Goal: Communication & Community: Answer question/provide support

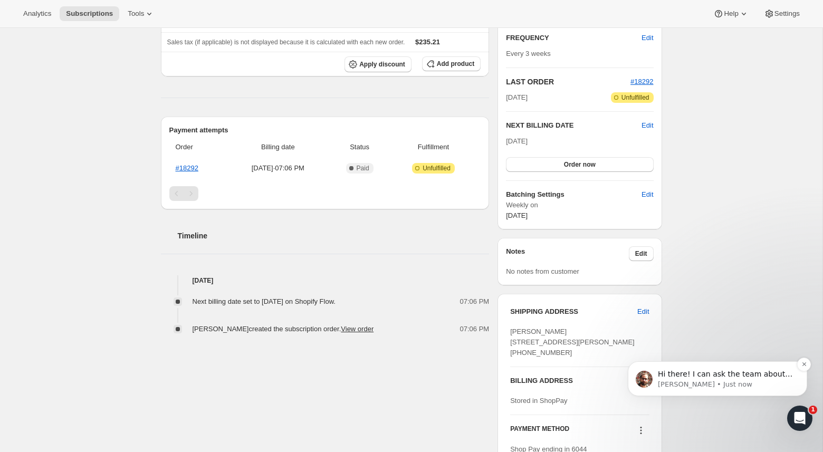
click at [735, 382] on p "[PERSON_NAME] • Just now" at bounding box center [726, 385] width 136 height 10
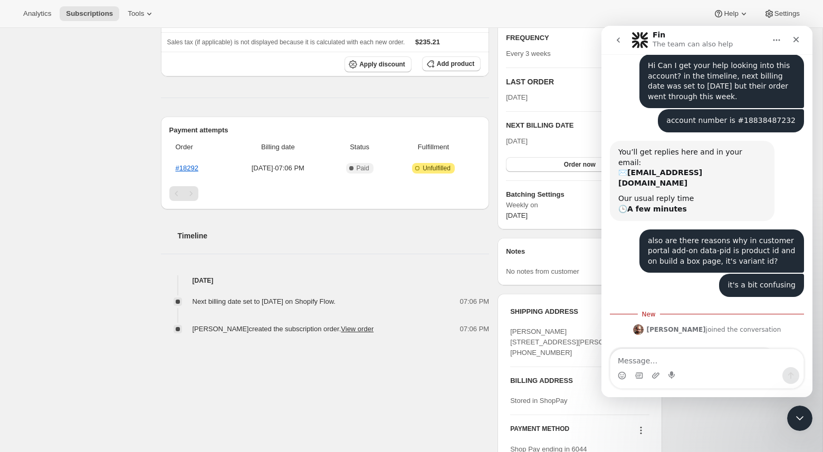
scroll to position [162, 0]
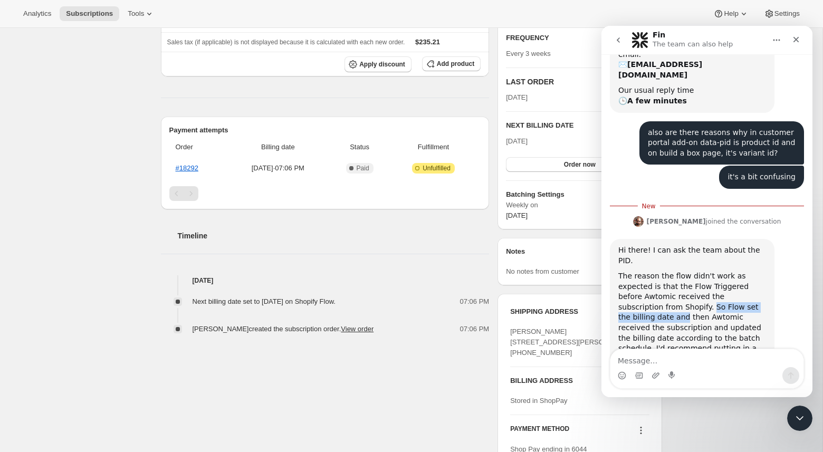
drag, startPoint x: 649, startPoint y: 276, endPoint x: 755, endPoint y: 274, distance: 106.6
click at [755, 275] on div "The reason the flow didn't work as expected is that the Flow Triggered before A…" at bounding box center [693, 317] width 148 height 93
click at [751, 295] on div "The reason the flow didn't work as expected is that the Flow Triggered before A…" at bounding box center [693, 317] width 148 height 93
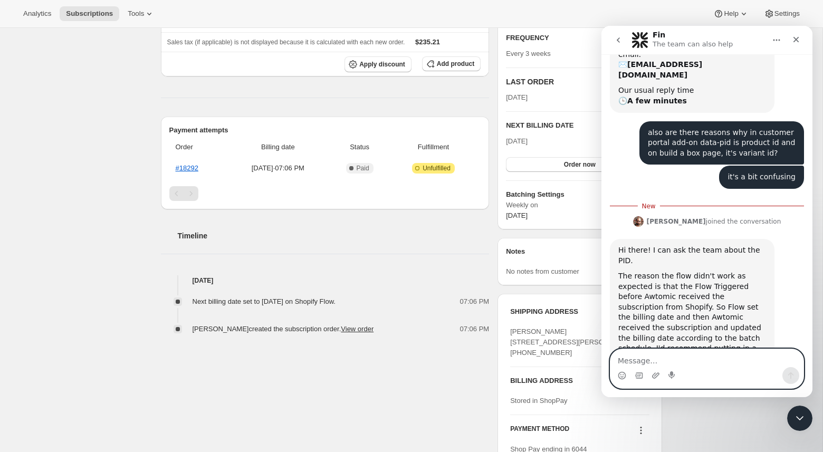
click at [700, 352] on textarea "Message…" at bounding box center [707, 358] width 193 height 18
type textarea "I see thank you!"
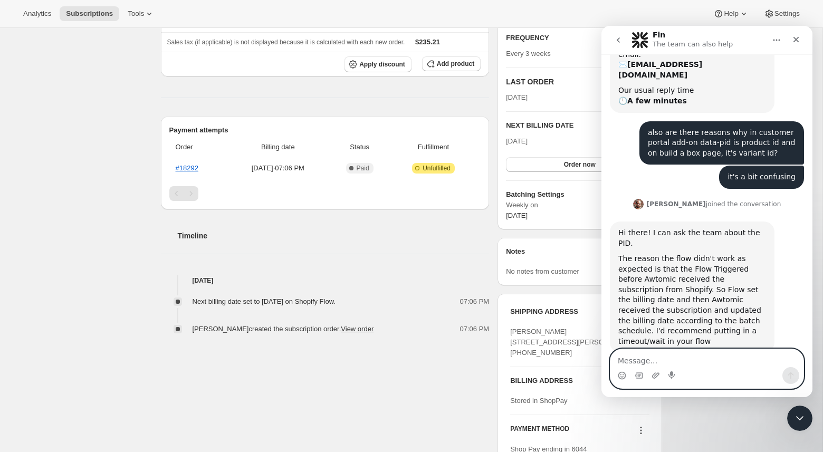
scroll to position [178, 0]
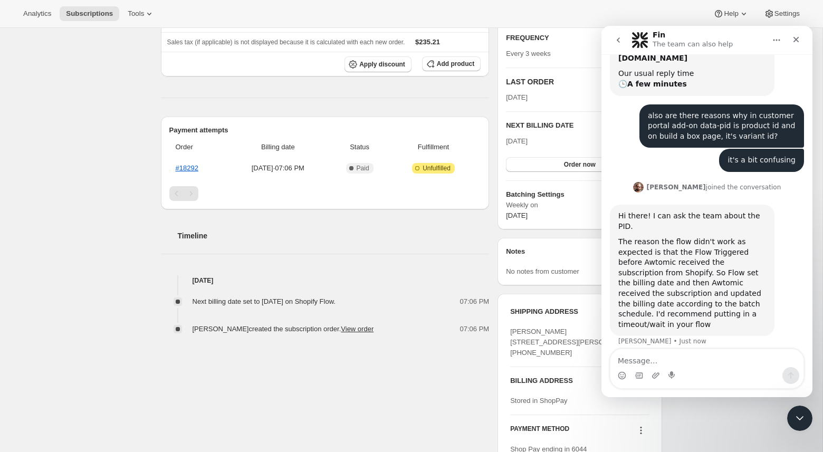
click at [78, 241] on div "Subscription #18916311232. This page is ready Subscription #18916311232 Success…" at bounding box center [411, 206] width 823 height 736
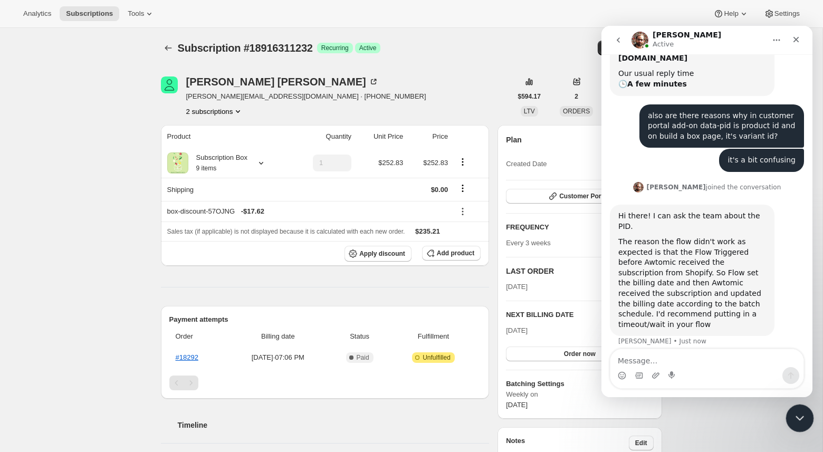
click at [803, 413] on icon "Close Intercom Messenger" at bounding box center [798, 417] width 13 height 13
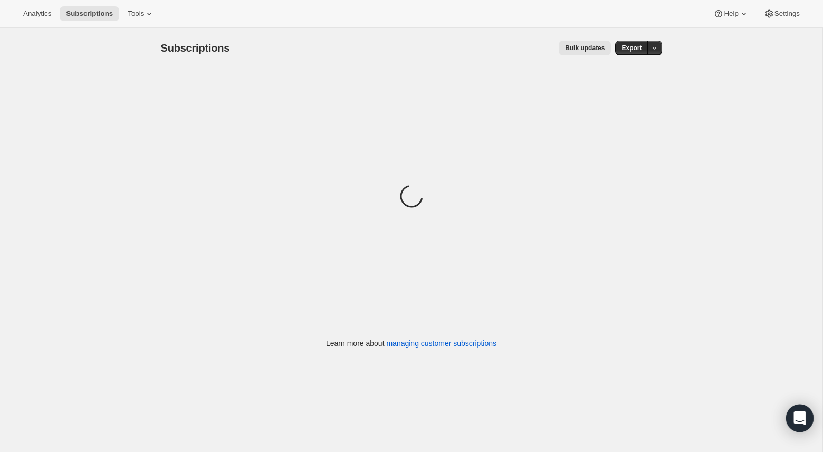
click at [792, 424] on div "Open Intercom Messenger" at bounding box center [801, 419] width 28 height 28
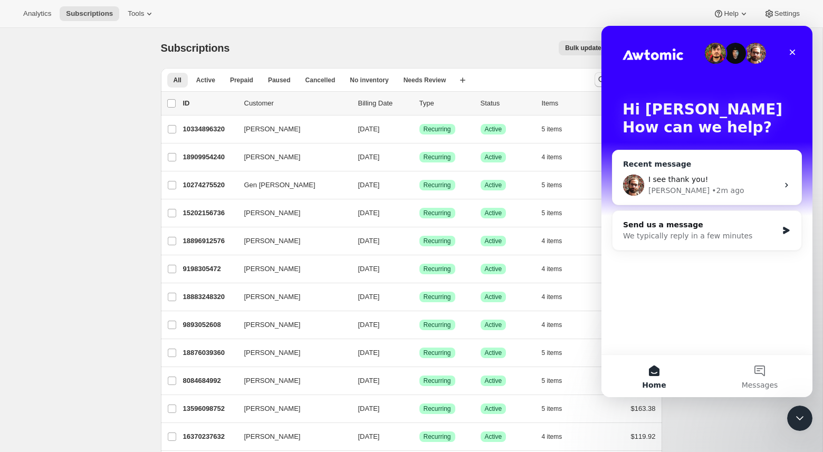
click at [718, 191] on div "Brian • 2m ago" at bounding box center [714, 190] width 130 height 11
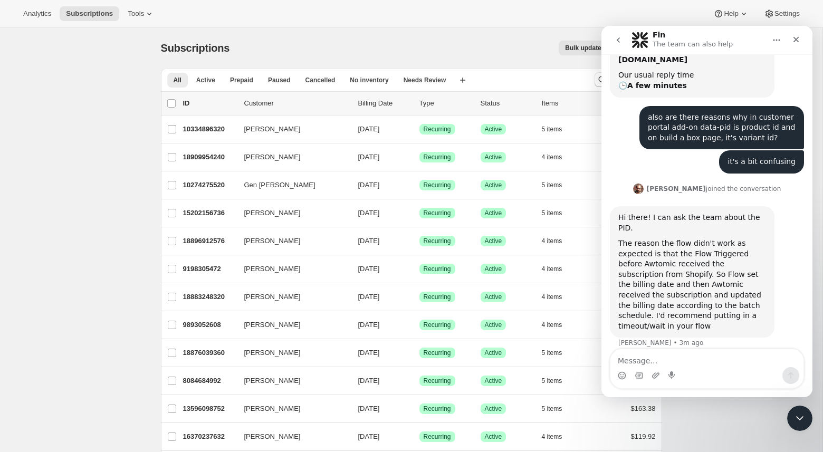
scroll to position [178, 0]
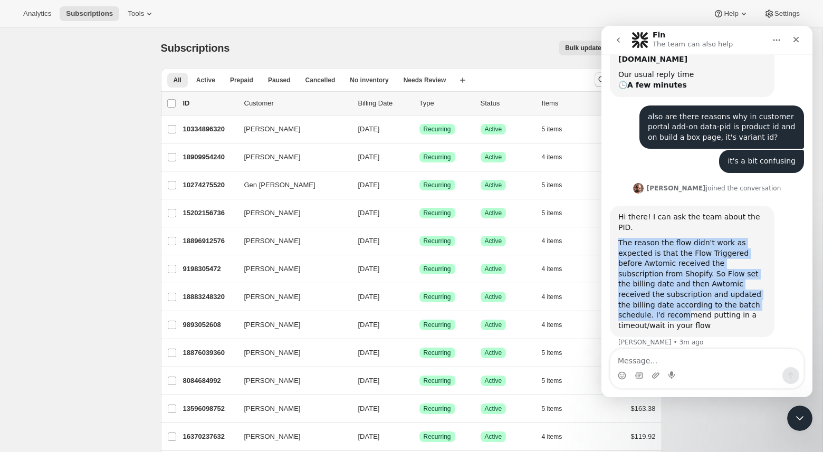
drag, startPoint x: 721, startPoint y: 279, endPoint x: 590, endPoint y: 206, distance: 149.6
click at [602, 206] on html "Fin The team can also help Thanks for visiting Awtomic Subscriptions! We are ha…" at bounding box center [707, 212] width 211 height 372
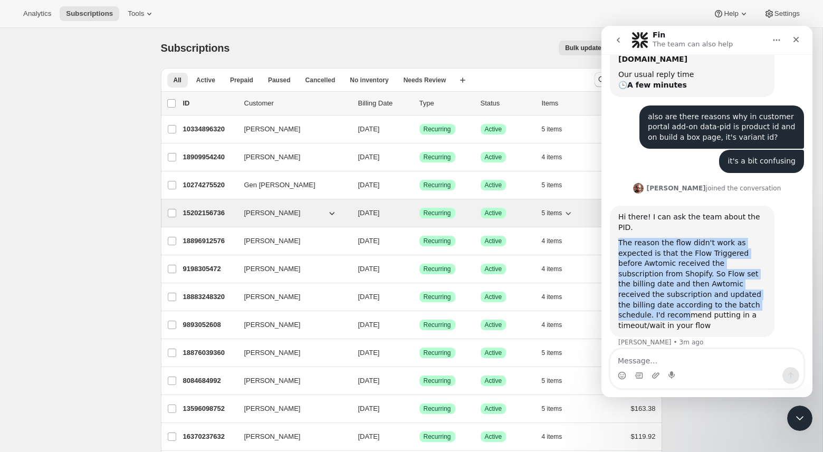
copy div "The reason the flow didn't work as expected is that the Flow Triggered before A…"
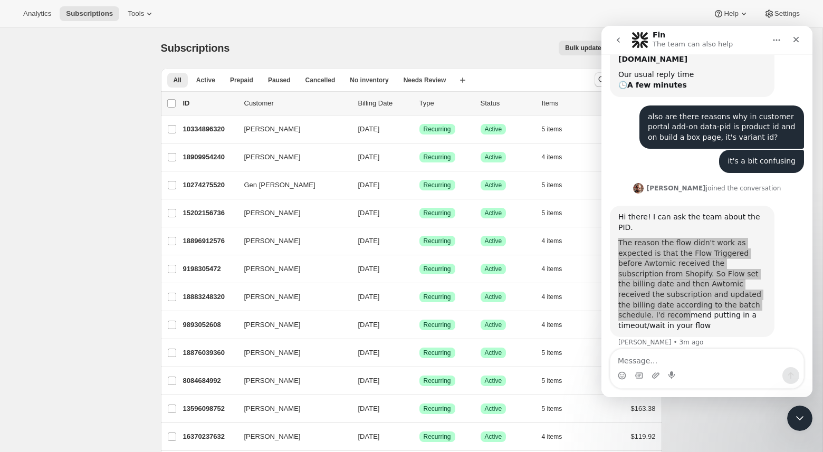
click at [345, 69] on div "All Active Prepaid Paused Cancelled No inventory Needs Review More views All Ac…" at bounding box center [373, 79] width 425 height 23
